Goal: Download file/media

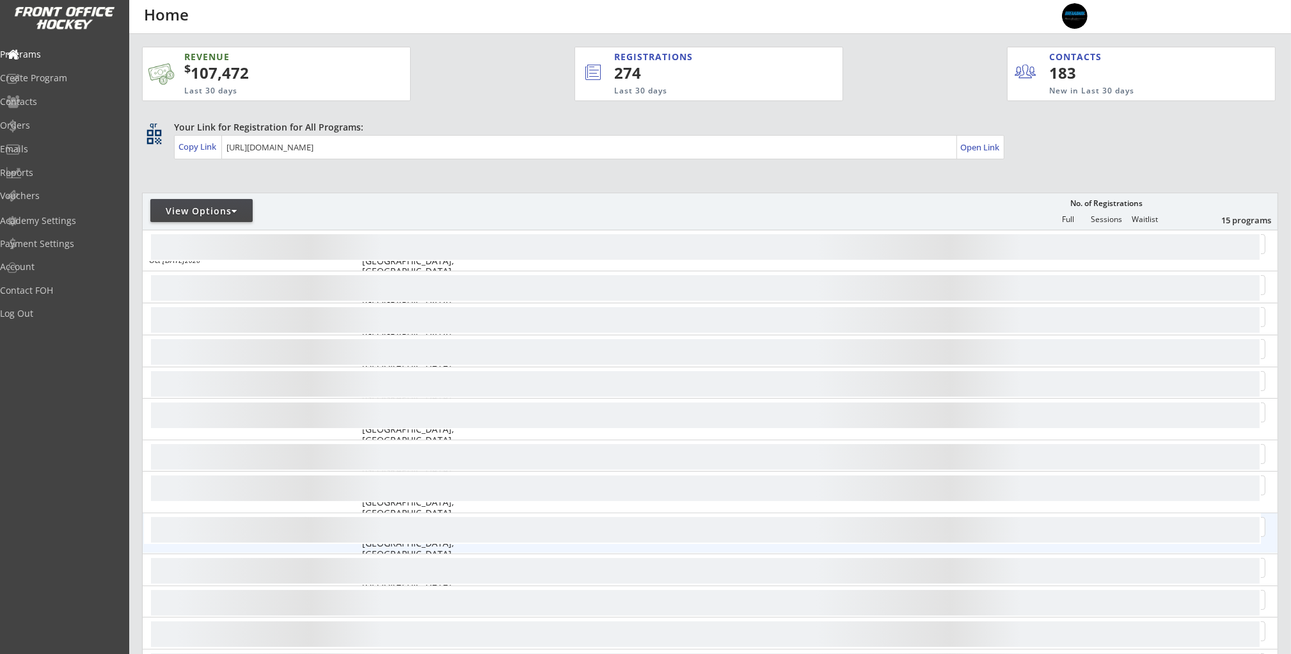
scroll to position [99, 0]
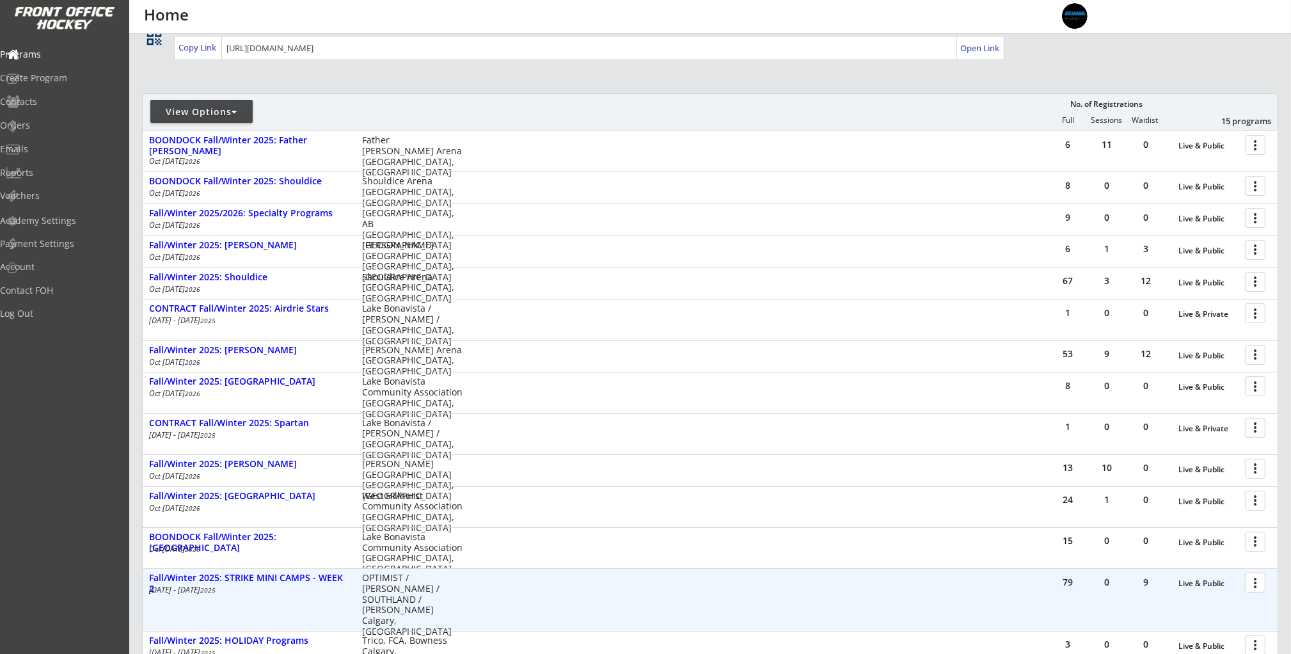
click at [1252, 580] on div at bounding box center [1257, 581] width 22 height 22
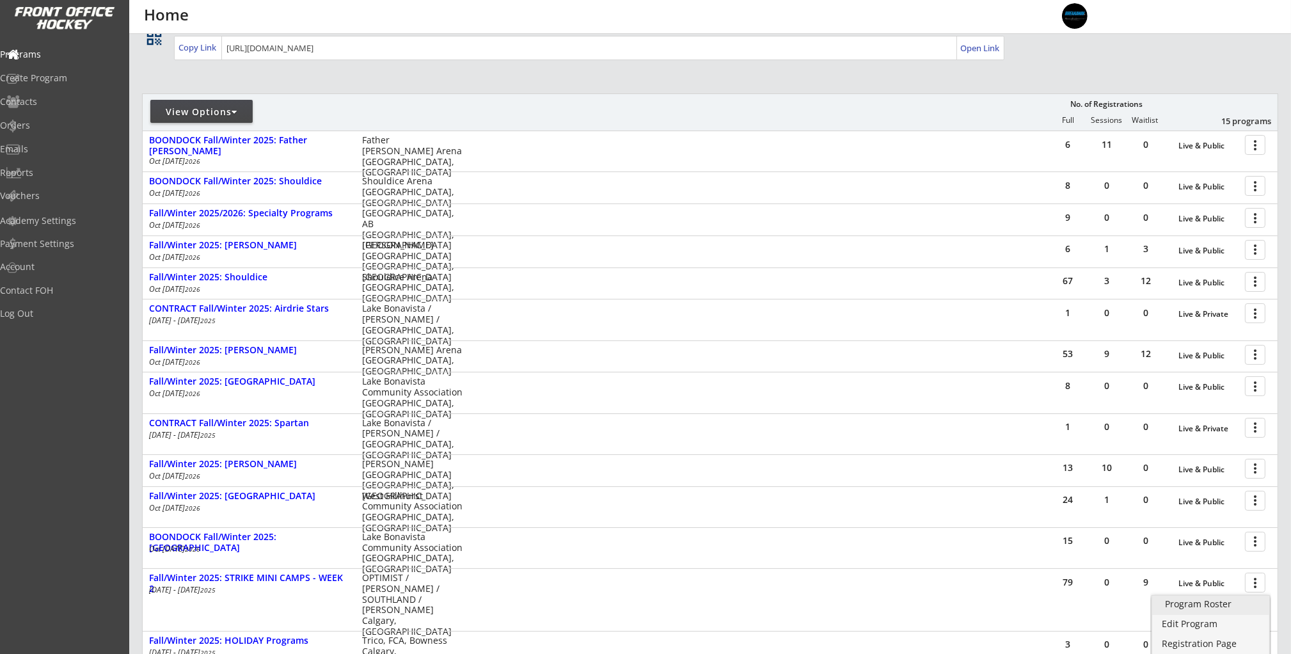
click at [1231, 606] on div "Program Roster" at bounding box center [1210, 603] width 91 height 9
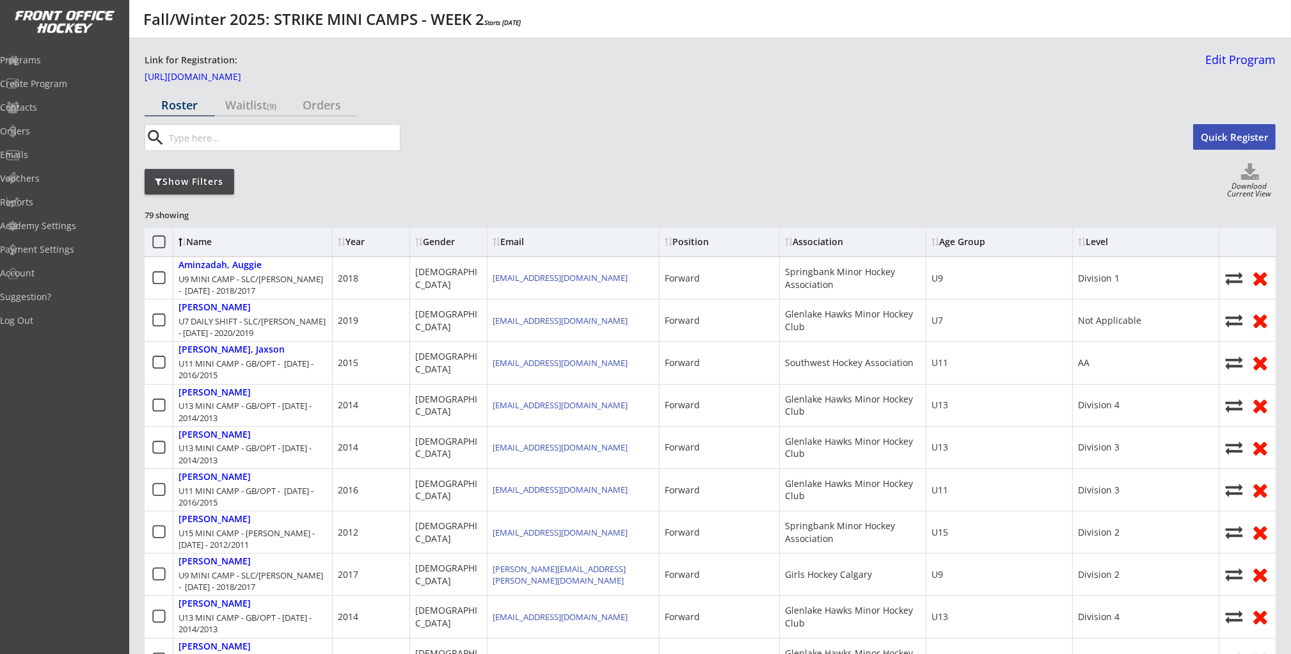
click at [170, 174] on div "Show Filters" at bounding box center [190, 182] width 90 height 26
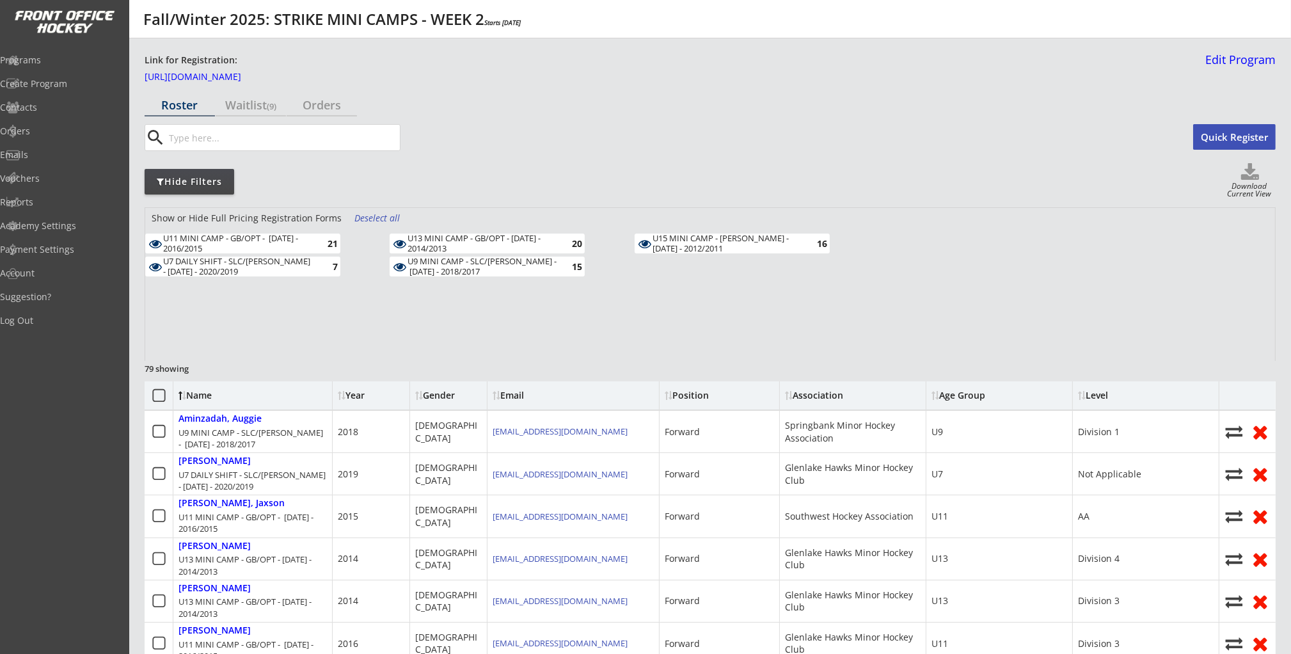
drag, startPoint x: 294, startPoint y: 263, endPoint x: 371, endPoint y: 261, distance: 77.4
click at [298, 262] on div "U7 DAILY SHIFT - SLC/[PERSON_NAME] - [DATE] - 2020/2019" at bounding box center [237, 266] width 149 height 20
click at [463, 249] on div "U13 MINI CAMP - GB/OPT - [DATE] - 2014/2013" at bounding box center [481, 243] width 149 height 20
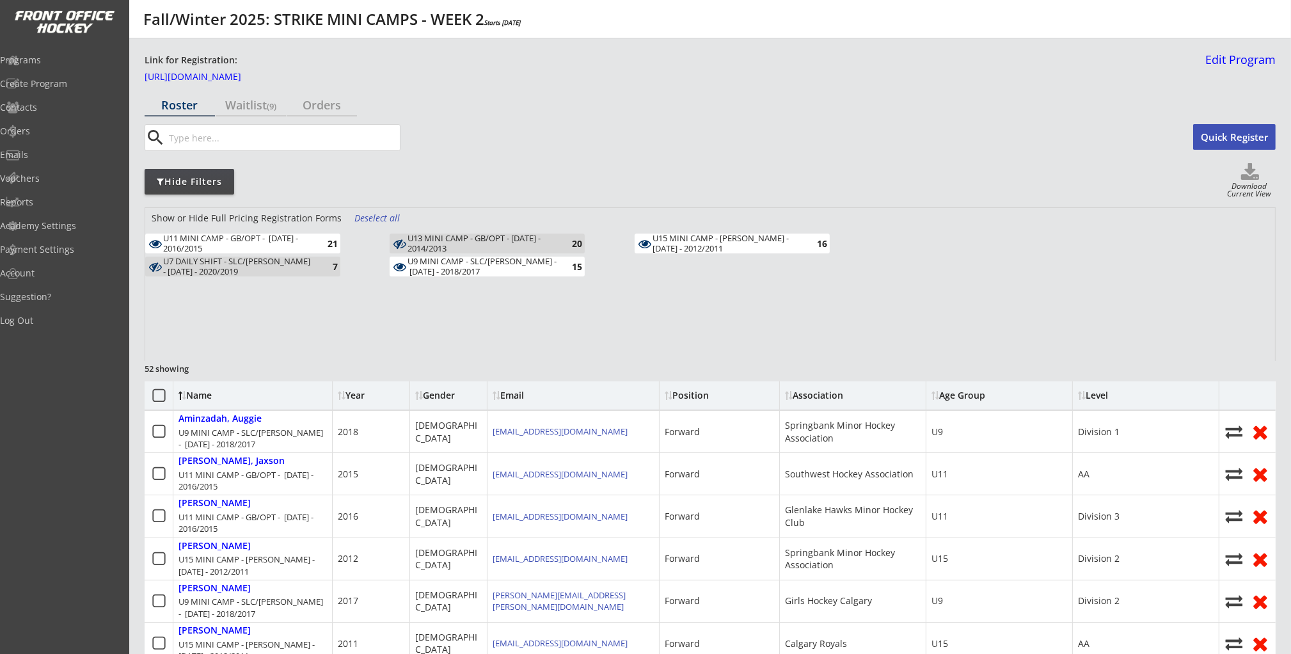
drag, startPoint x: 465, startPoint y: 265, endPoint x: 581, endPoint y: 259, distance: 116.6
click at [466, 265] on div "U9 MINI CAMP - SLC/[PERSON_NAME] - [DATE] - 2018/2017" at bounding box center [481, 266] width 149 height 20
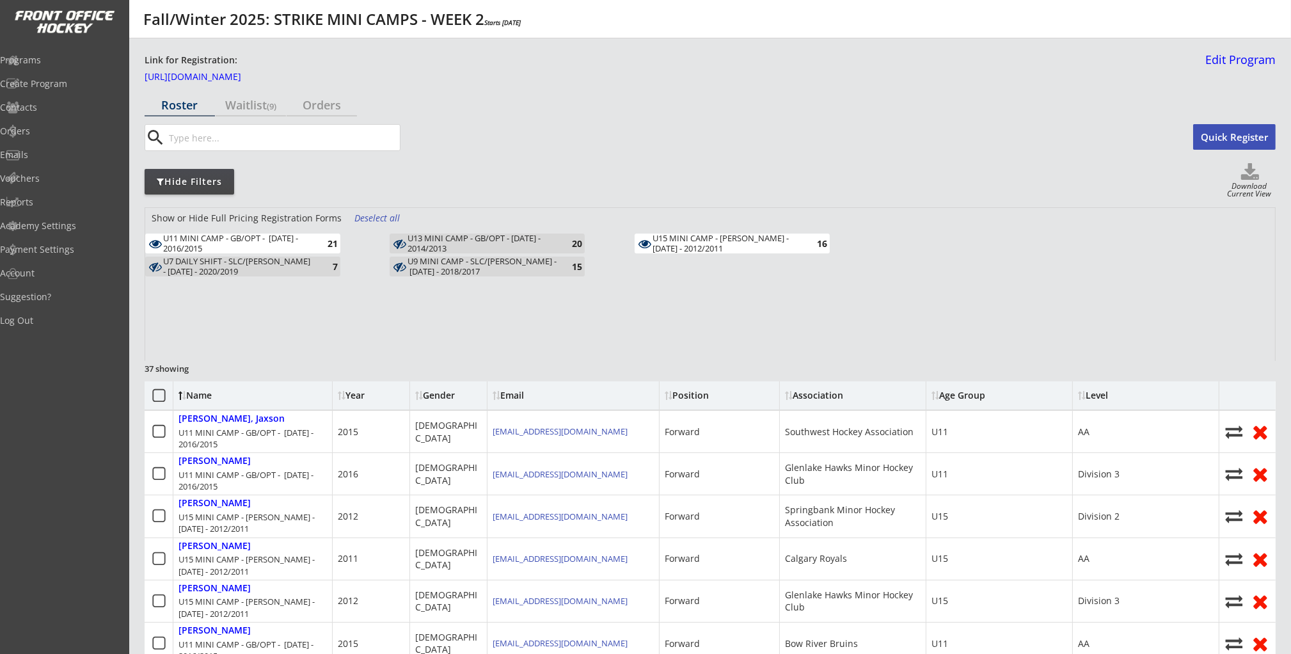
drag, startPoint x: 702, startPoint y: 241, endPoint x: 815, endPoint y: 235, distance: 113.3
click at [702, 241] on div "U15 MINI CAMP - [PERSON_NAME] - [DATE] - 2012/2011" at bounding box center [726, 243] width 149 height 20
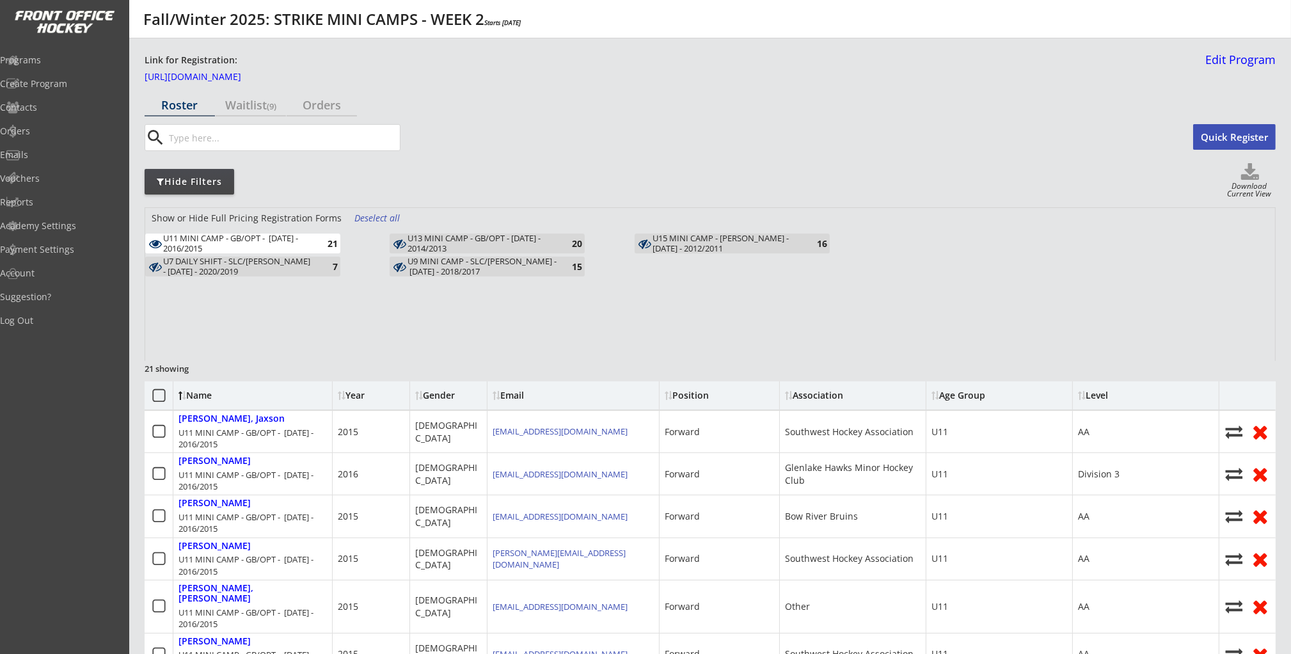
click at [1253, 185] on div "Download Current View" at bounding box center [1248, 190] width 53 height 17
click at [1252, 169] on use at bounding box center [1250, 171] width 18 height 17
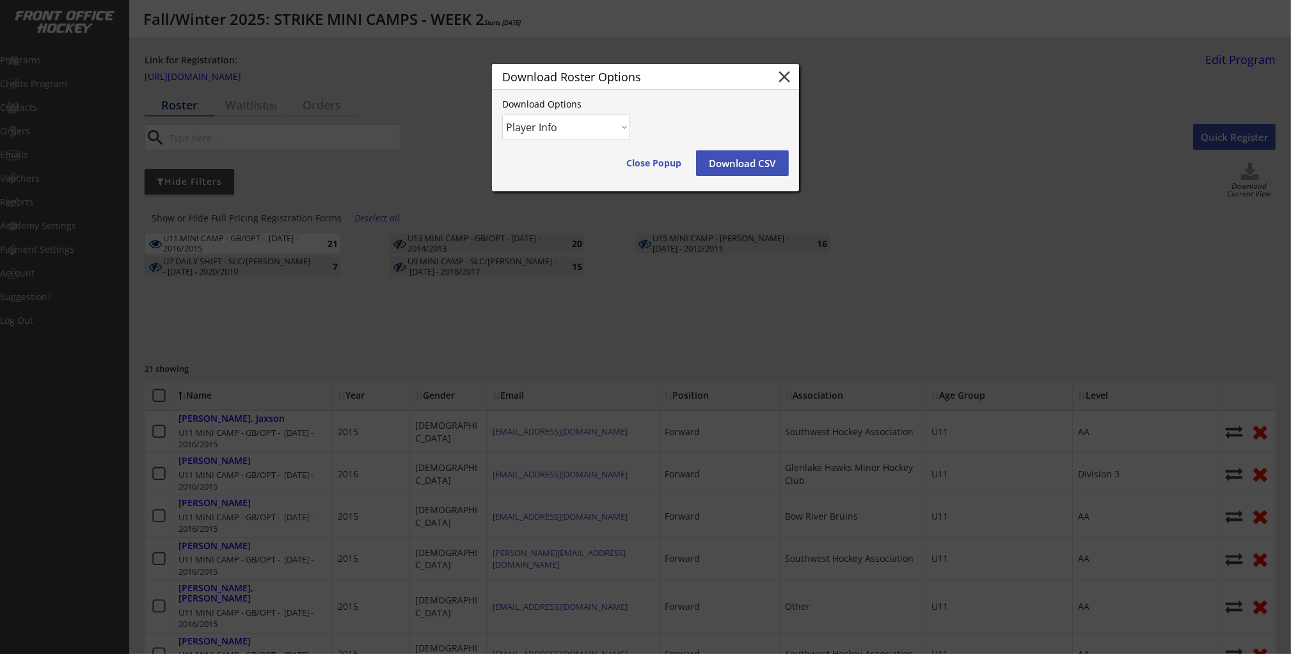
click at [514, 127] on select "Player Info Player and Order Info" at bounding box center [566, 127] width 128 height 26
click at [502, 114] on select "Player Info Player and Order Info" at bounding box center [566, 127] width 128 height 26
click at [567, 132] on select "Player Info Player and Order Info" at bounding box center [566, 127] width 128 height 26
select select ""Player Info""
click at [502, 114] on select "Player Info Player and Order Info" at bounding box center [566, 127] width 128 height 26
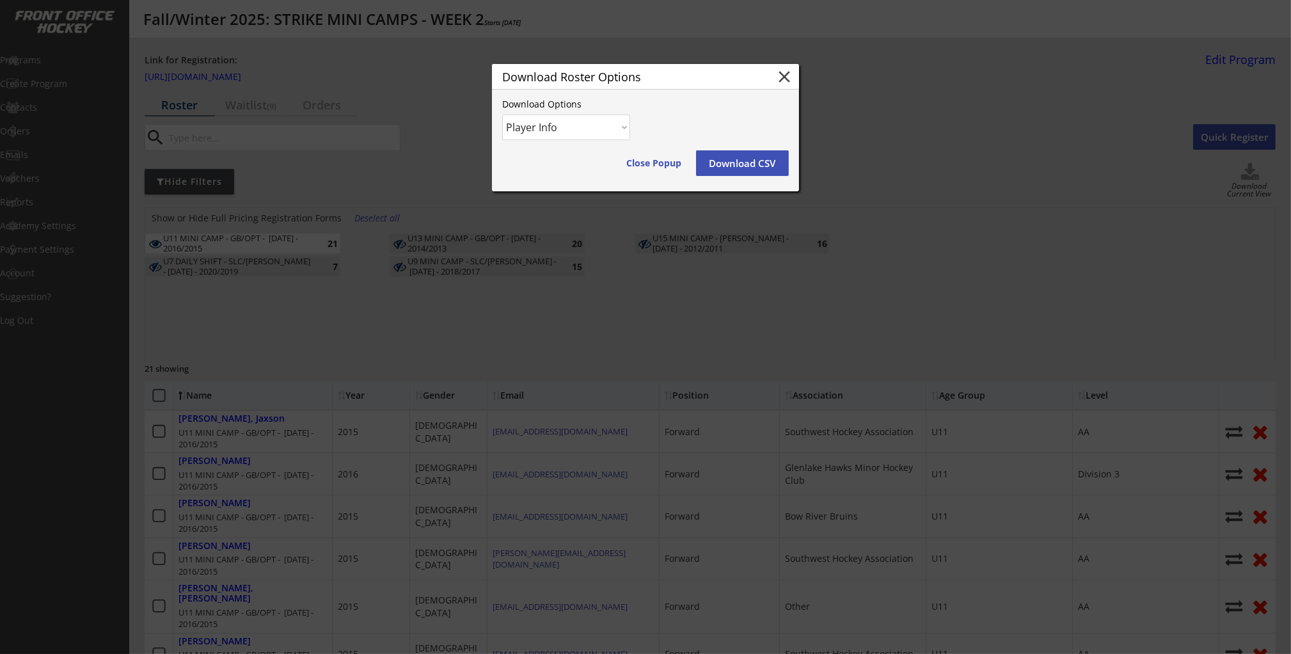
click at [747, 167] on button "Download CSV" at bounding box center [742, 163] width 93 height 26
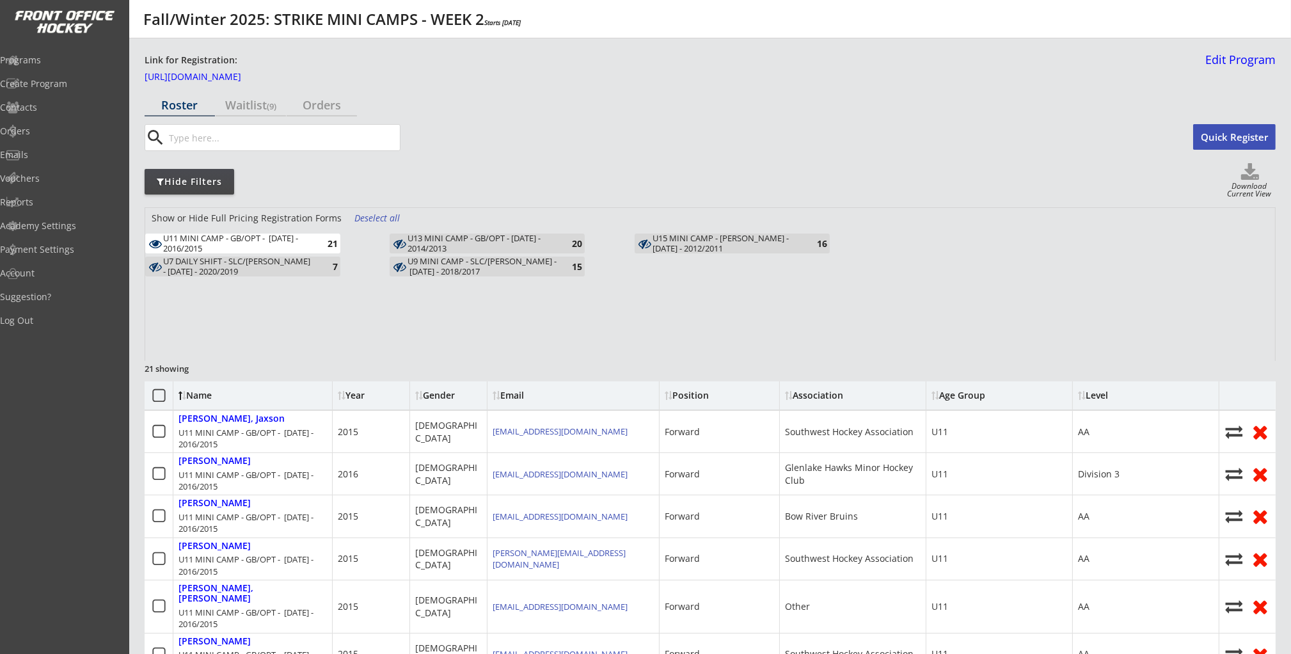
drag, startPoint x: 274, startPoint y: 240, endPoint x: 434, endPoint y: 269, distance: 161.7
click at [274, 240] on div "U11 MINI CAMP - GB/OPT - [DATE] - 2016/2015" at bounding box center [237, 243] width 149 height 20
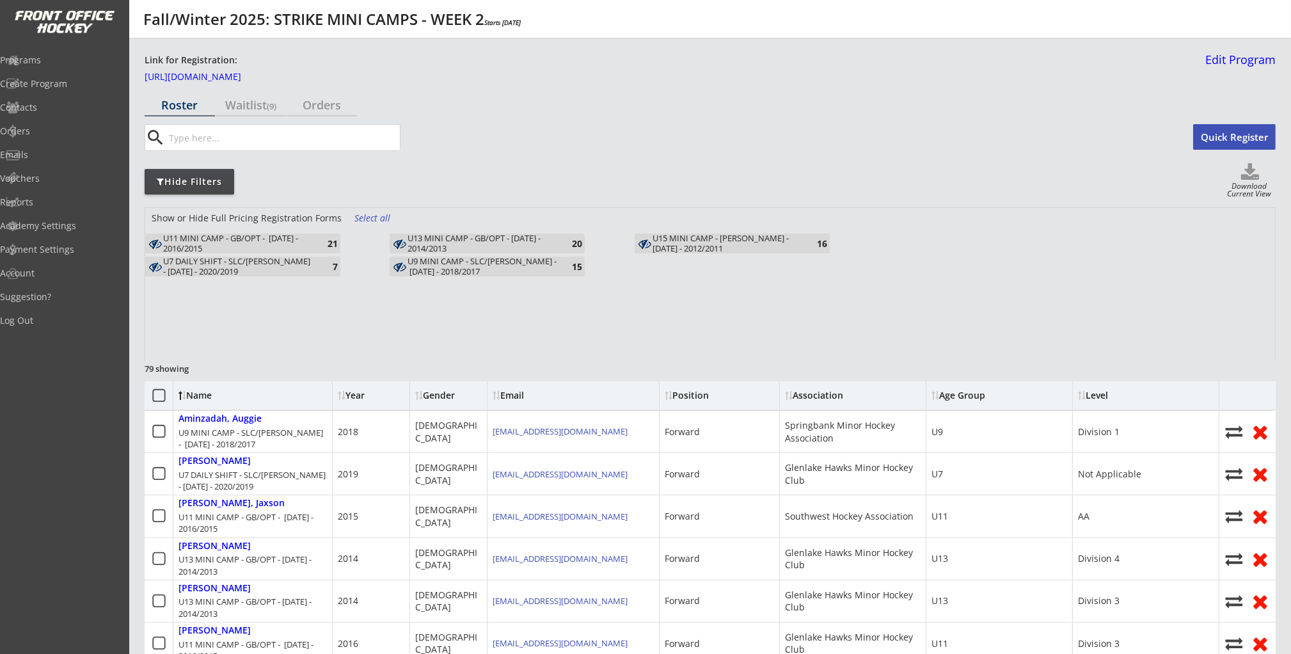
drag, startPoint x: 494, startPoint y: 240, endPoint x: 608, endPoint y: 241, distance: 113.8
click at [494, 240] on div "U13 MINI CAMP - GB/OPT - [DATE] - 2014/2013" at bounding box center [481, 243] width 149 height 20
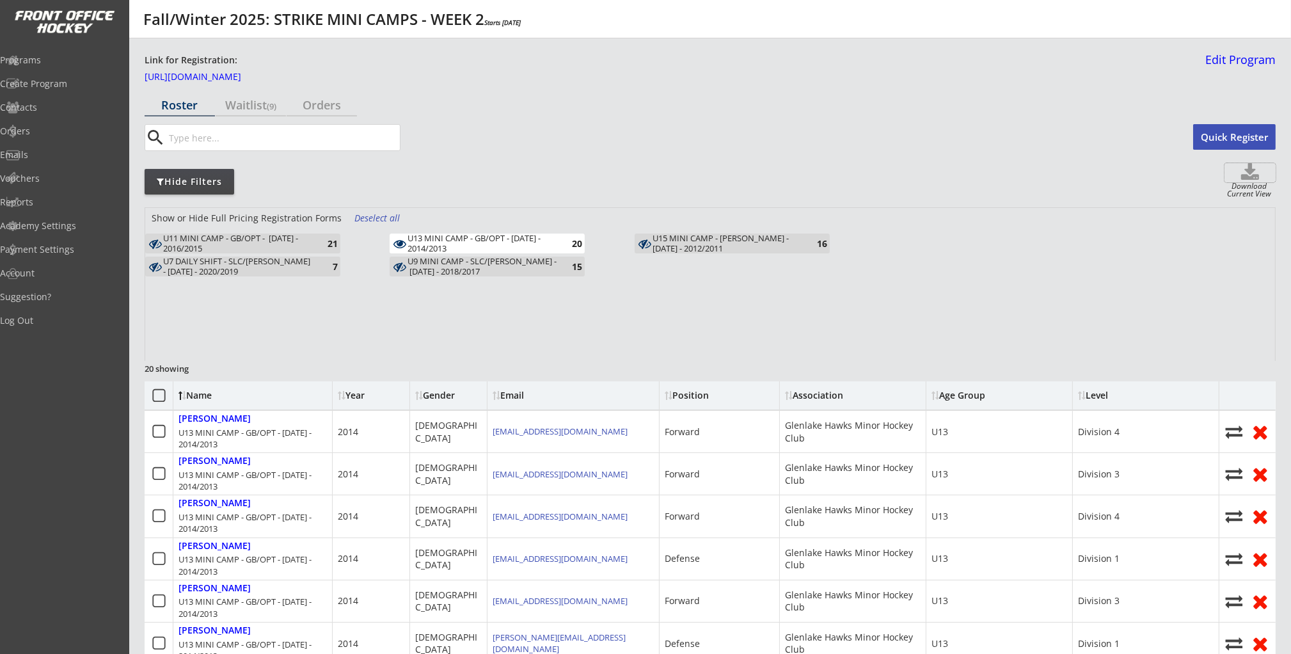
click at [1261, 173] on icon at bounding box center [1249, 172] width 51 height 19
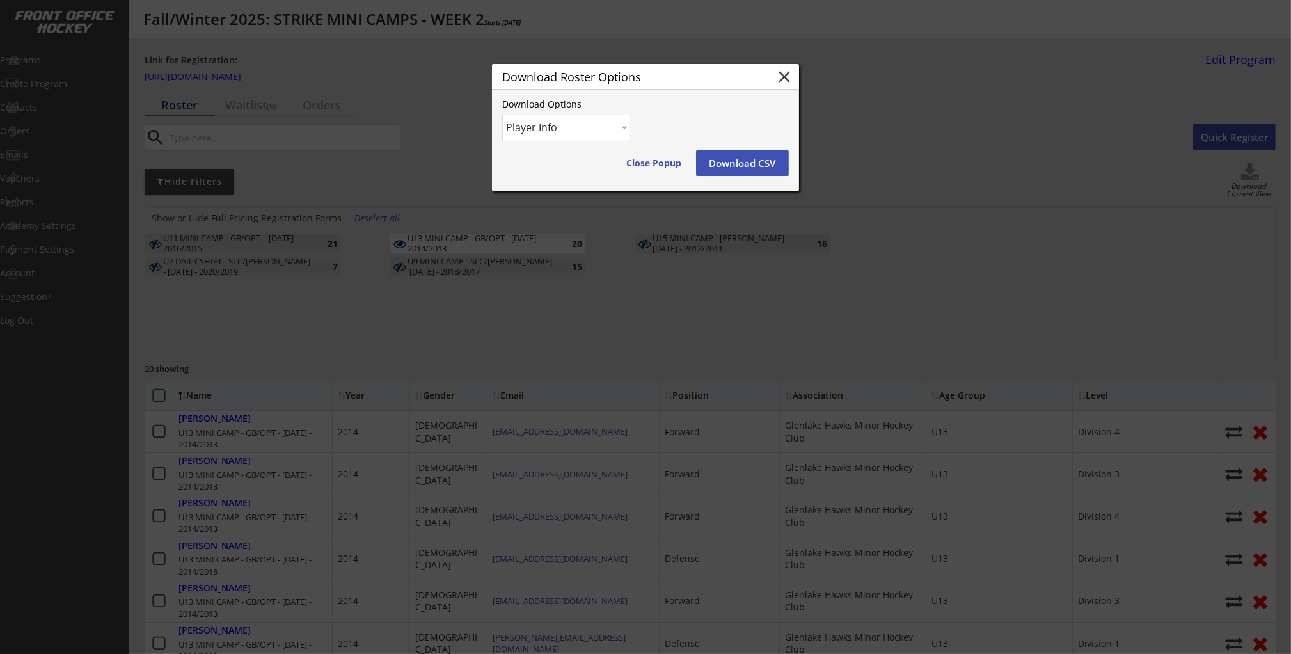
click at [729, 158] on button "Download CSV" at bounding box center [742, 163] width 93 height 26
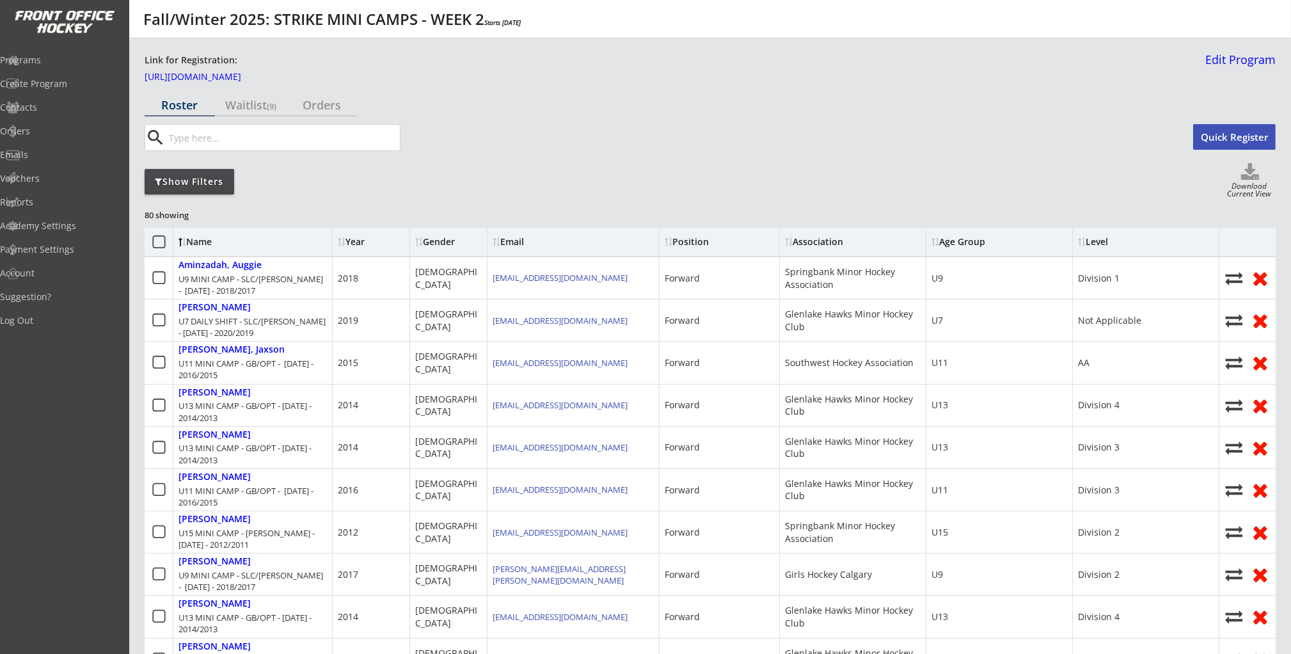
click at [198, 175] on div "Show Filters" at bounding box center [190, 181] width 90 height 13
